Goal: Check status: Check status

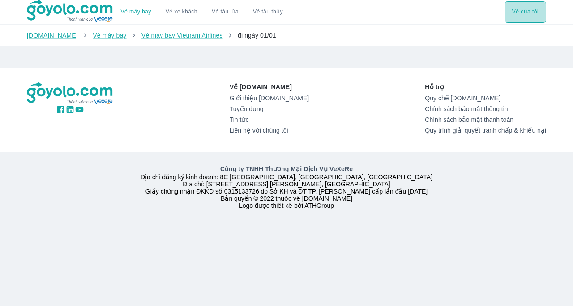
click at [534, 12] on button "Vé của tôi" at bounding box center [525, 11] width 42 height 21
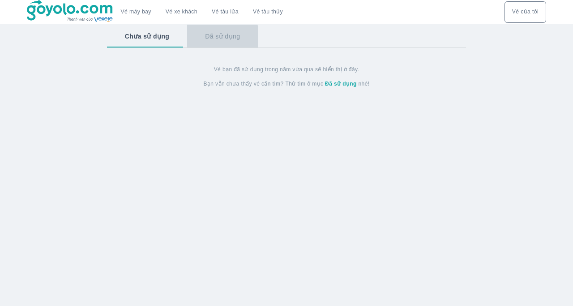
click at [215, 40] on button "Đã sử dụng" at bounding box center [222, 36] width 71 height 23
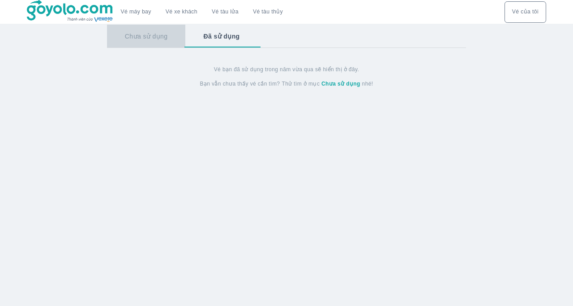
click at [174, 38] on button "Chưa sử dụng" at bounding box center [146, 36] width 79 height 23
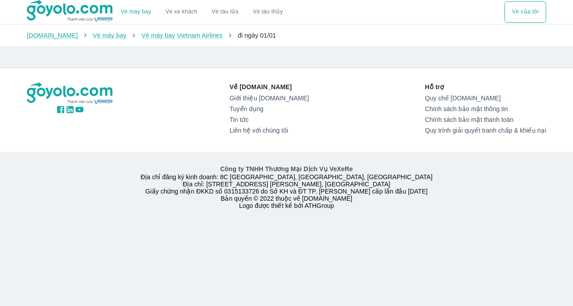
click at [244, 38] on span "đi ngày 01/01" at bounding box center [257, 35] width 38 height 7
